Goal: Check status: Check status

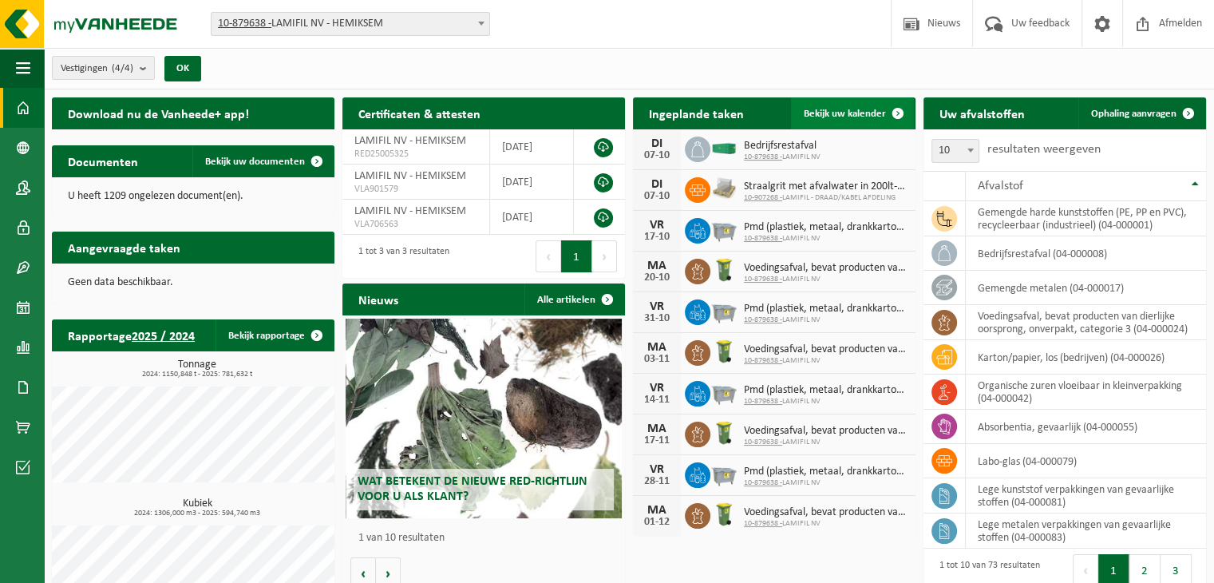
drag, startPoint x: 861, startPoint y: 108, endPoint x: 848, endPoint y: 110, distance: 13.8
click at [861, 109] on span "Bekijk uw kalender" at bounding box center [845, 114] width 82 height 10
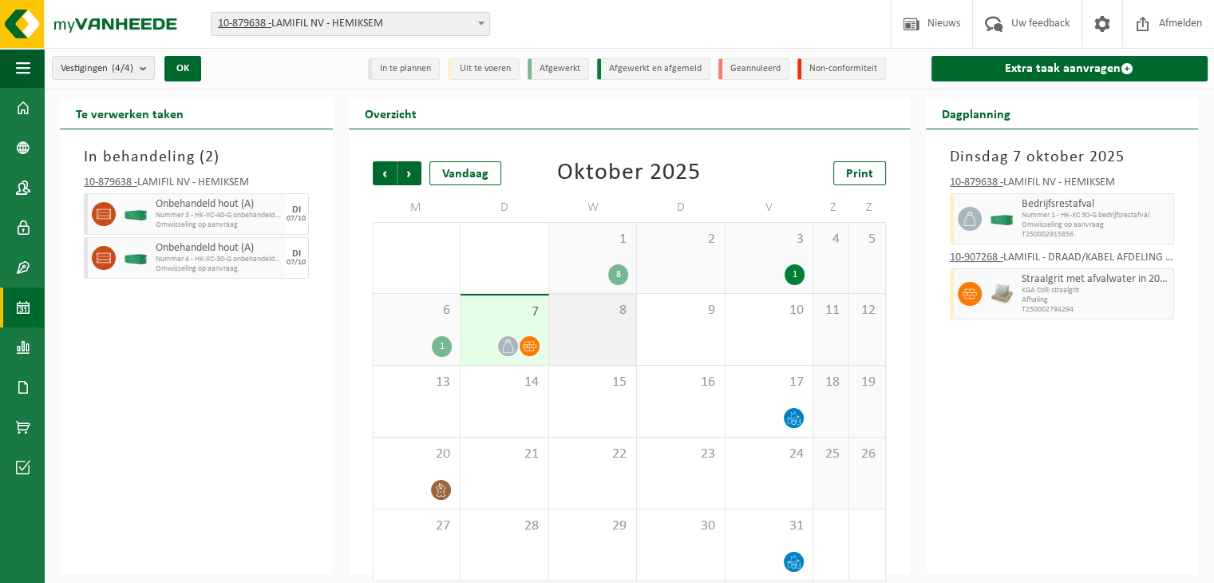
click at [613, 342] on div "8" at bounding box center [593, 329] width 88 height 71
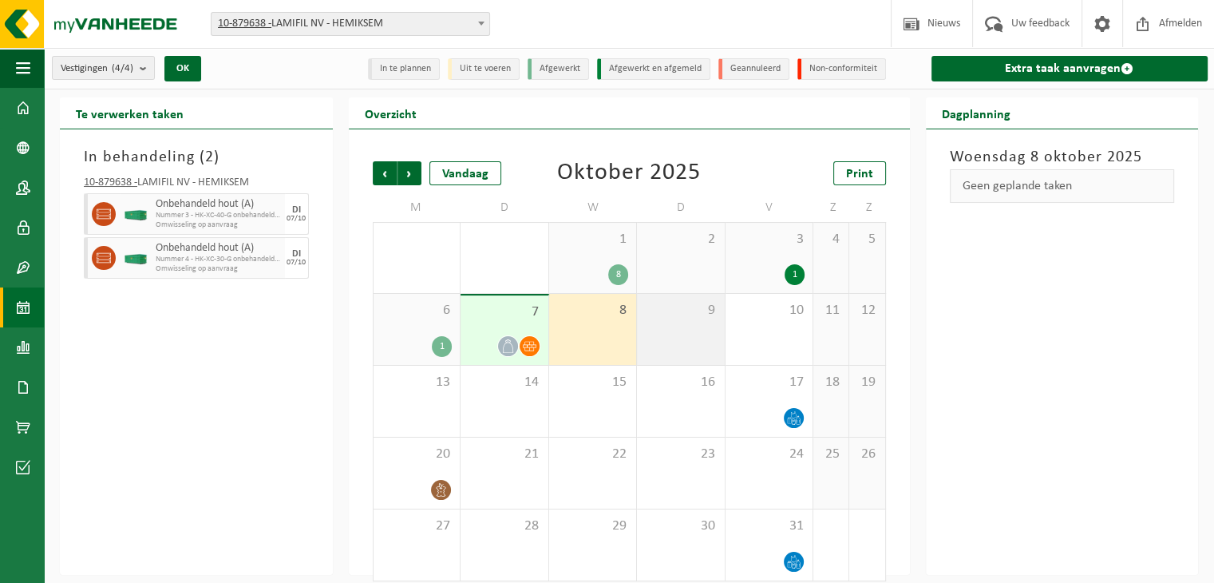
click at [662, 341] on div "9" at bounding box center [681, 329] width 88 height 71
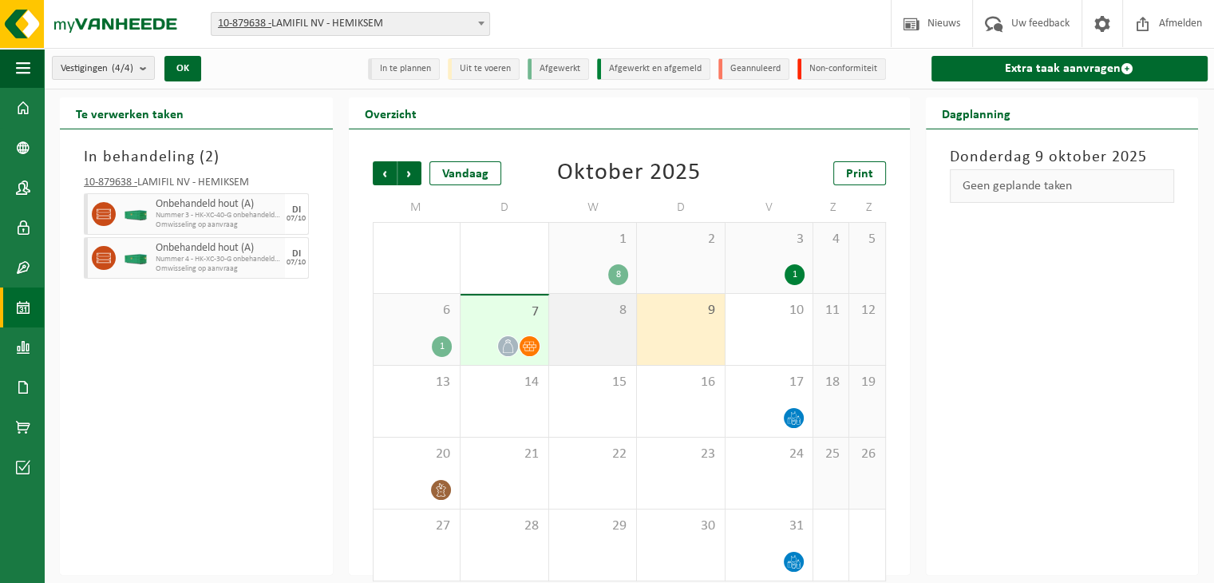
click at [589, 331] on div "8" at bounding box center [593, 329] width 88 height 71
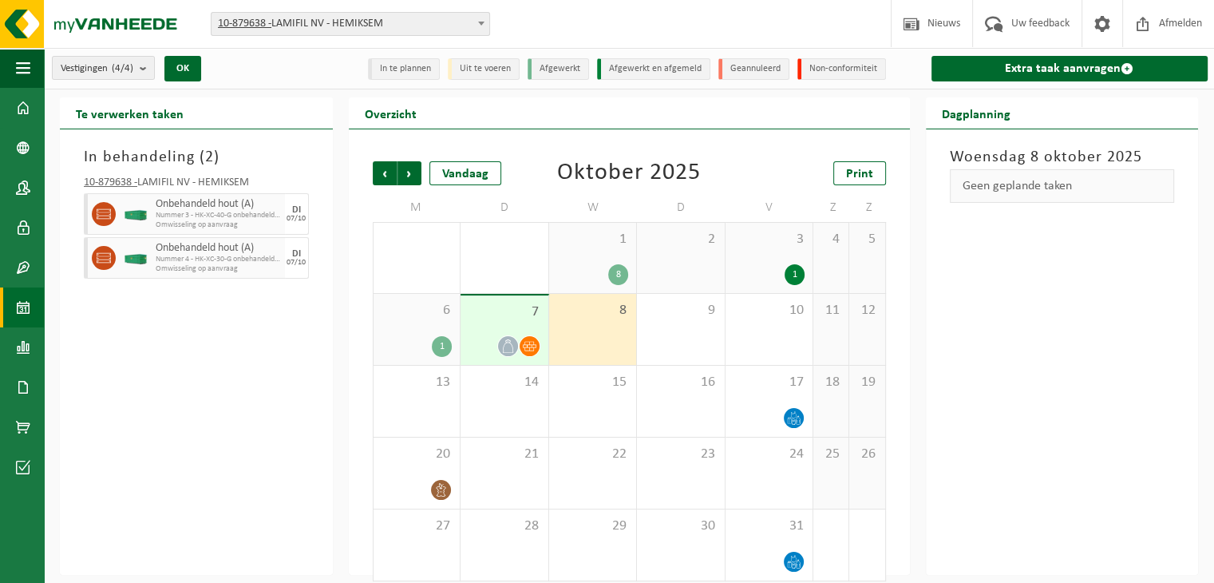
click at [483, 318] on span "7" at bounding box center [505, 312] width 72 height 18
